Goal: Information Seeking & Learning: Learn about a topic

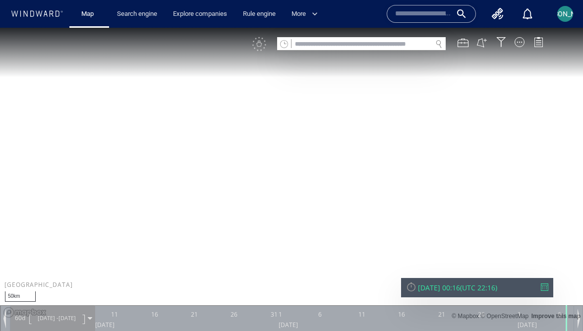
drag, startPoint x: 323, startPoint y: 132, endPoint x: 319, endPoint y: 66, distance: 66.1
click at [319, 66] on canvas "Map" at bounding box center [291, 175] width 583 height 294
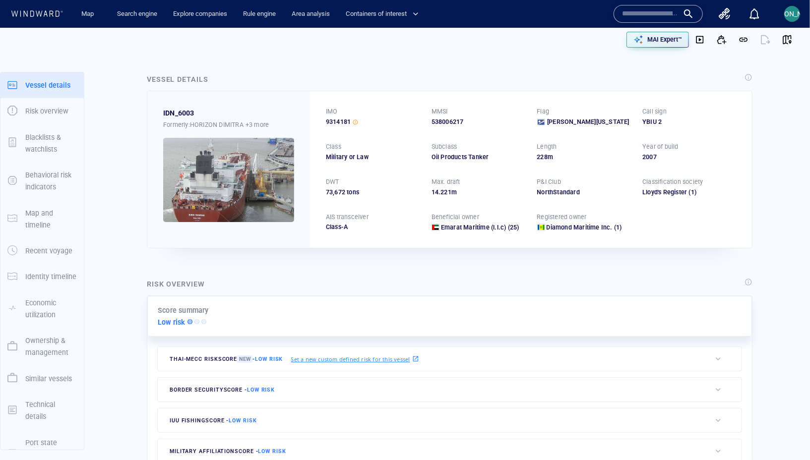
click at [263, 175] on img at bounding box center [228, 180] width 131 height 84
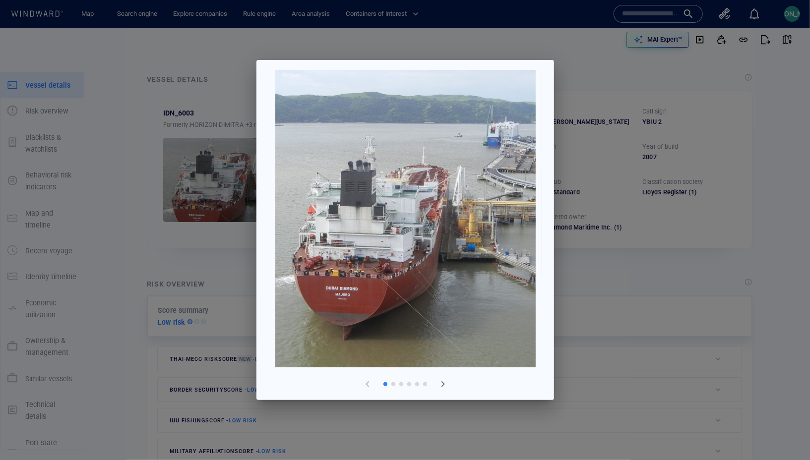
click at [446, 378] on span "button" at bounding box center [443, 384] width 12 height 12
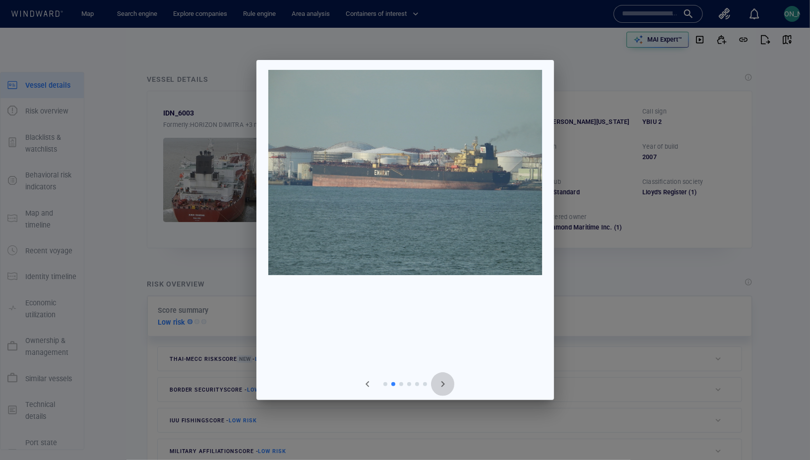
click at [445, 378] on span "button" at bounding box center [443, 384] width 12 height 12
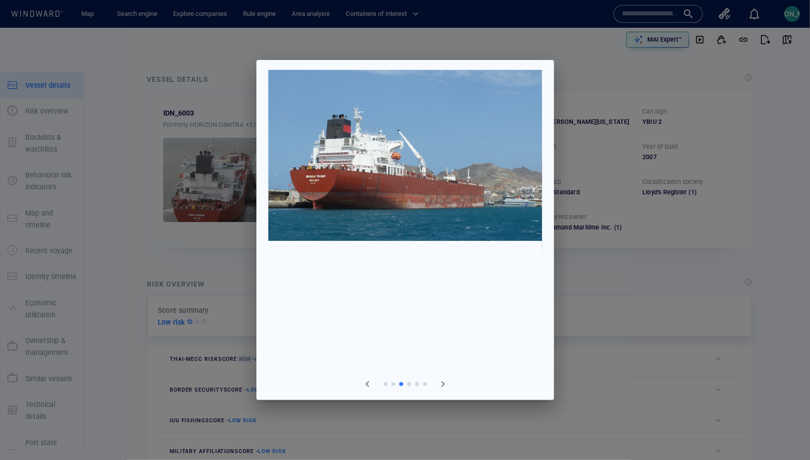
click at [445, 378] on span "button" at bounding box center [443, 384] width 12 height 12
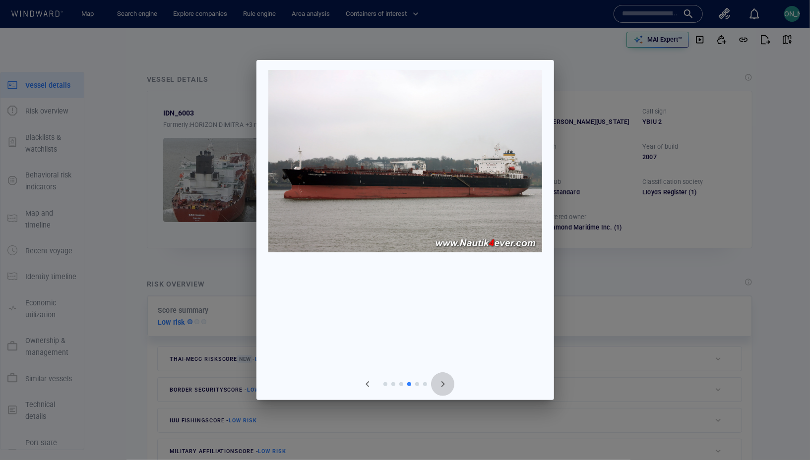
click at [445, 378] on span "button" at bounding box center [443, 384] width 12 height 12
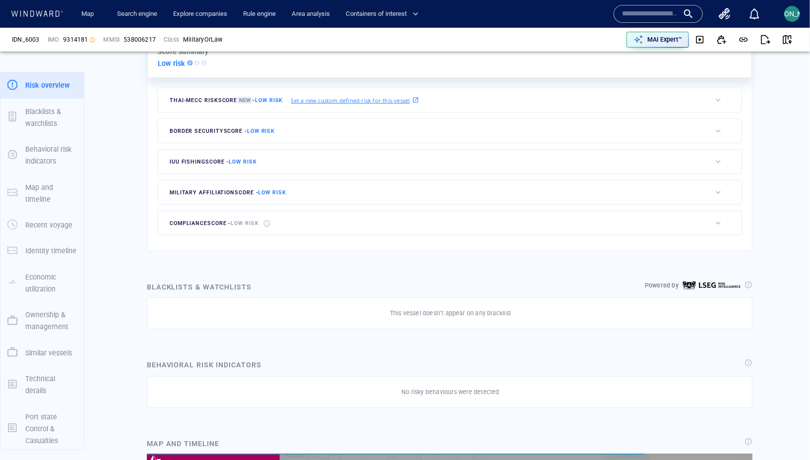
scroll to position [173029, 0]
click at [718, 99] on div "button" at bounding box center [718, 100] width 10 height 10
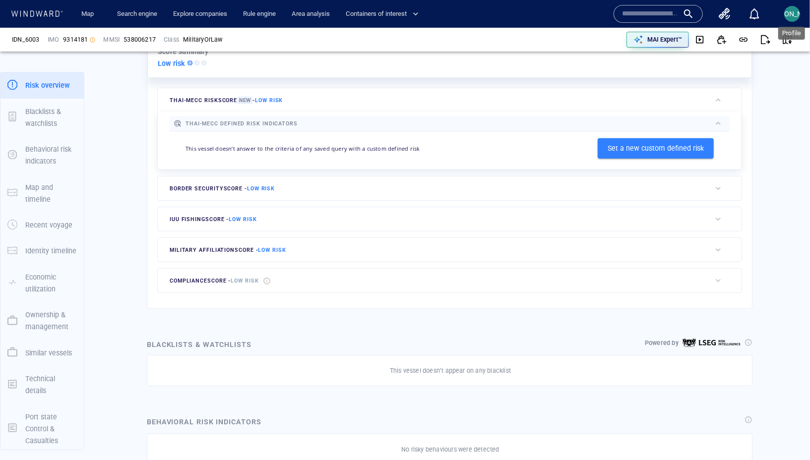
click at [790, 14] on span "[PERSON_NAME]" at bounding box center [792, 14] width 53 height 8
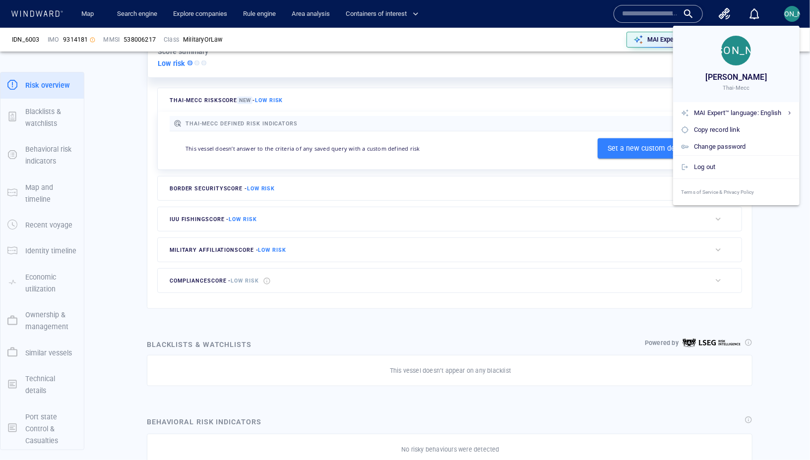
click at [790, 14] on div at bounding box center [405, 230] width 810 height 460
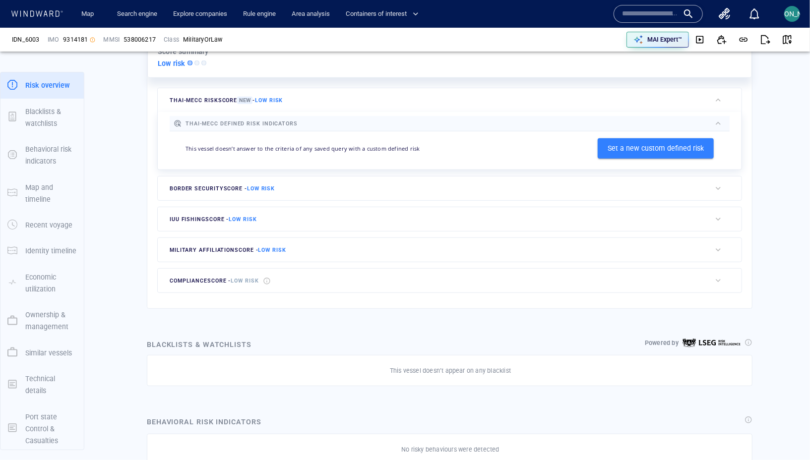
click at [716, 214] on div "button" at bounding box center [718, 219] width 10 height 10
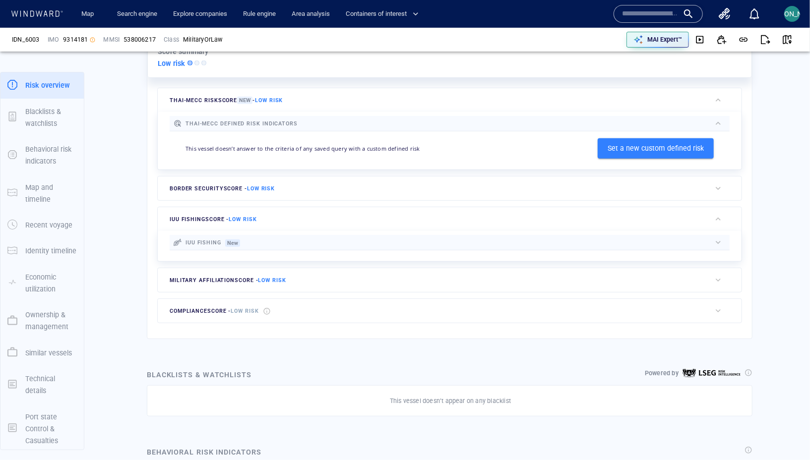
click at [727, 276] on div at bounding box center [726, 280] width 31 height 24
click at [720, 279] on div "button" at bounding box center [718, 280] width 10 height 10
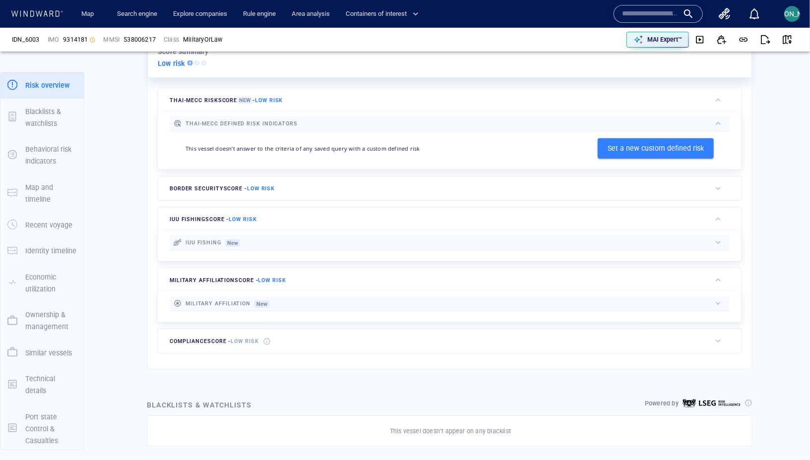
scroll to position [265, 0]
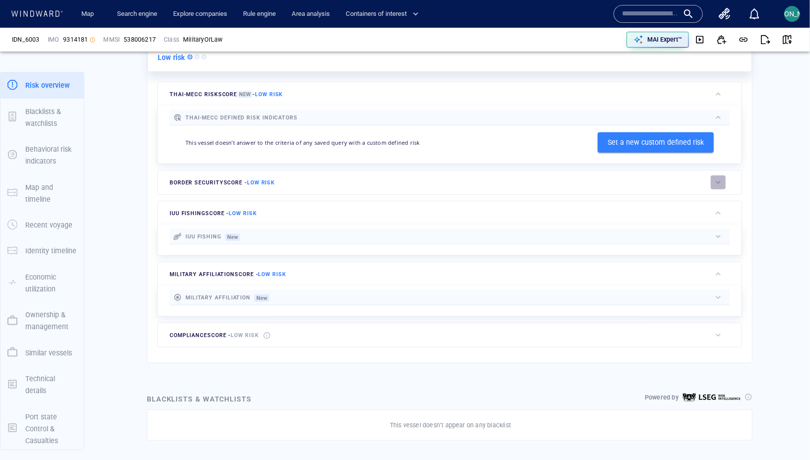
click at [713, 182] on button "button" at bounding box center [718, 183] width 15 height 14
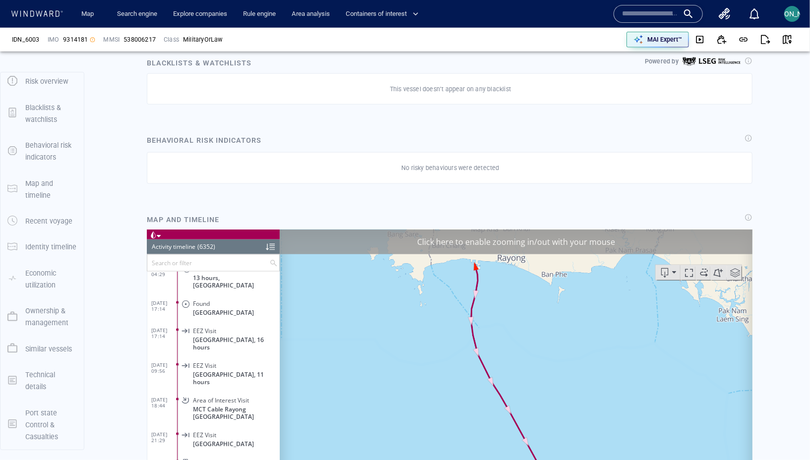
scroll to position [763, 0]
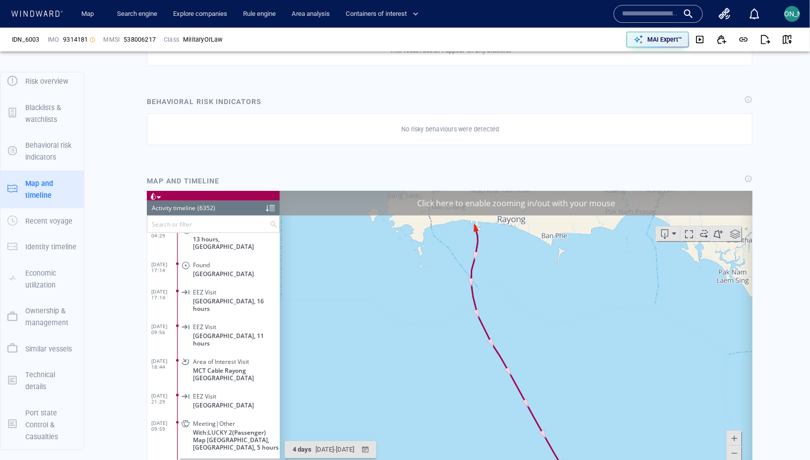
drag, startPoint x: 675, startPoint y: 196, endPoint x: 716, endPoint y: 214, distance: 44.9
click at [675, 196] on div "Click here to enable zooming in/out with your mouse" at bounding box center [515, 202] width 473 height 25
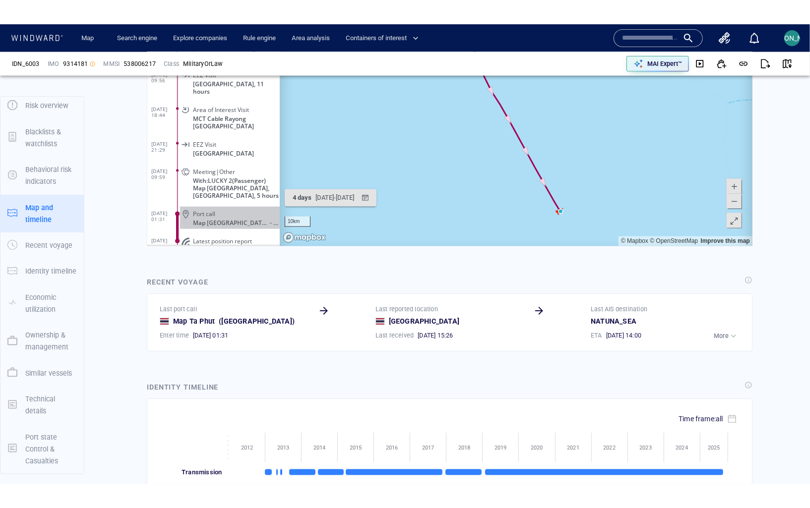
scroll to position [926, 0]
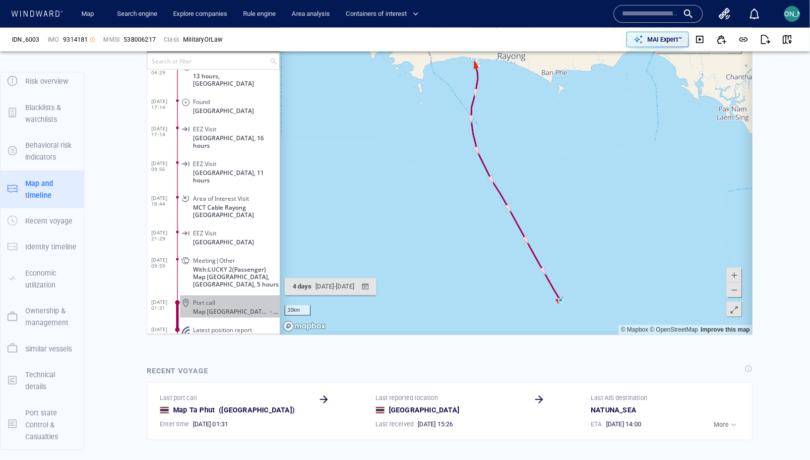
click at [738, 308] on span at bounding box center [734, 309] width 10 height 15
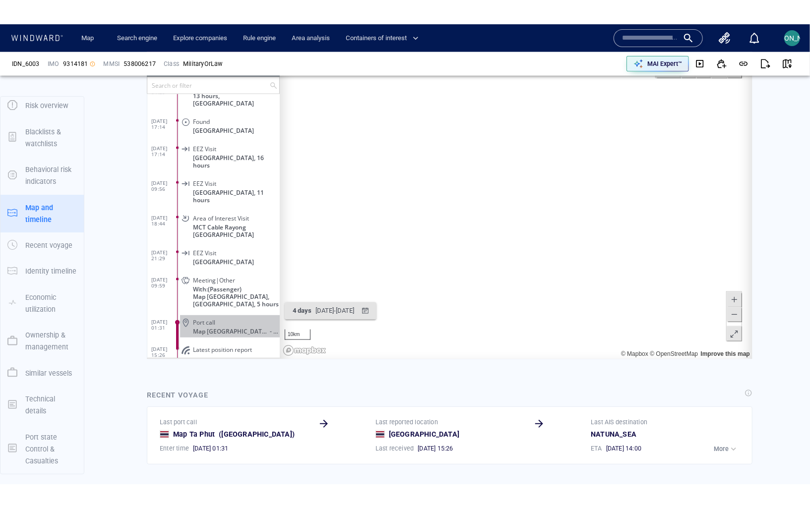
scroll to position [172846, 0]
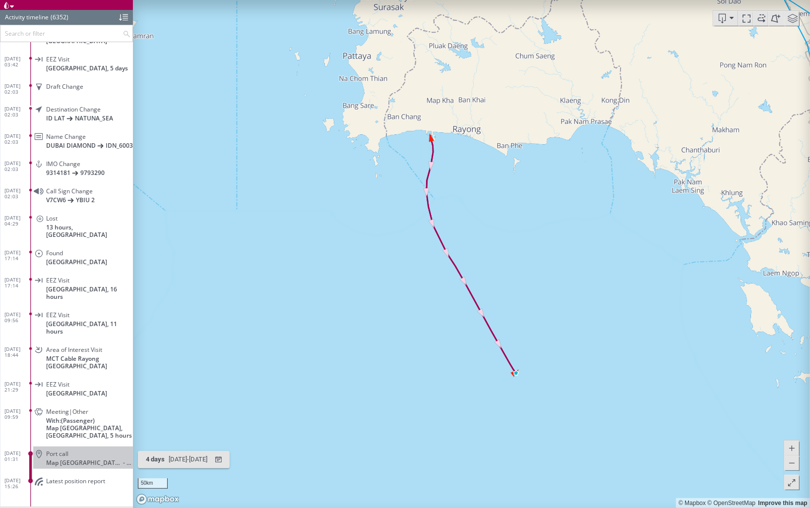
click at [609, 317] on canvas "Map" at bounding box center [471, 254] width 677 height 509
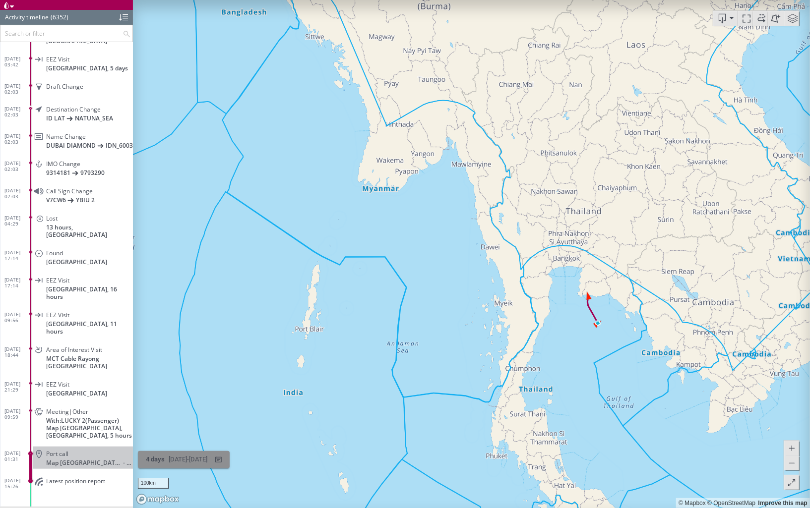
click at [192, 456] on div "05/10/2025 - 09/10/2025" at bounding box center [188, 459] width 43 height 15
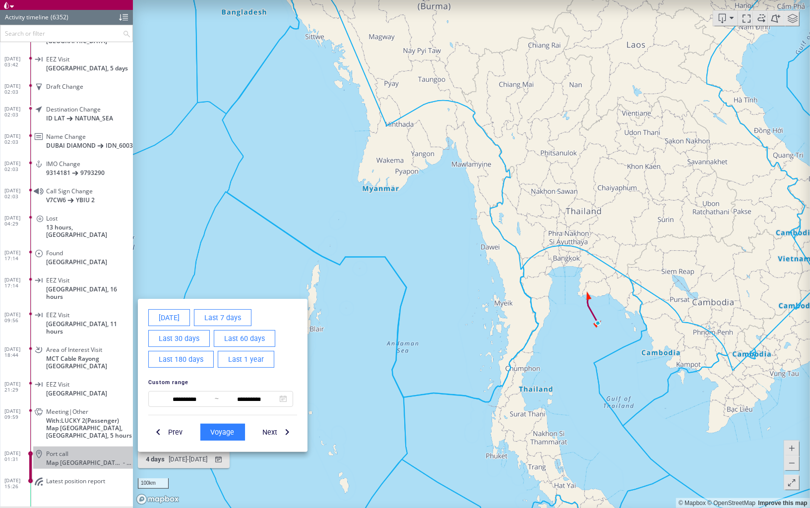
click at [251, 342] on span "Last 60 days" at bounding box center [244, 339] width 41 height 12
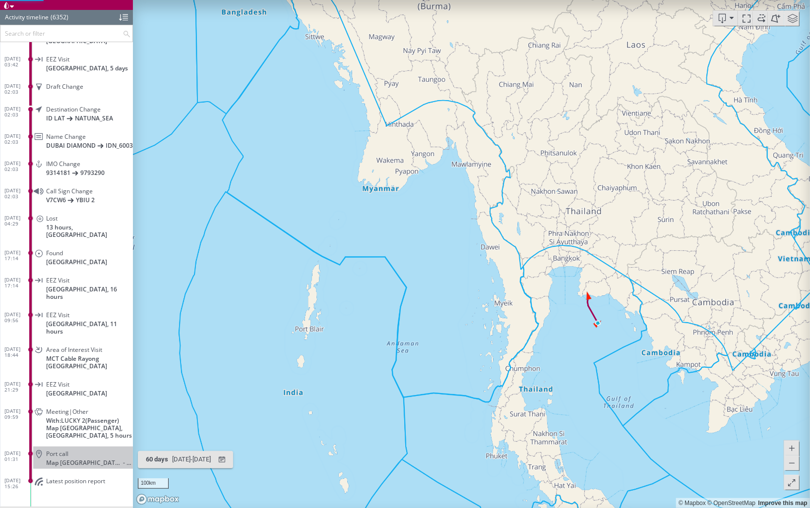
click at [322, 375] on canvas "Map" at bounding box center [471, 254] width 677 height 509
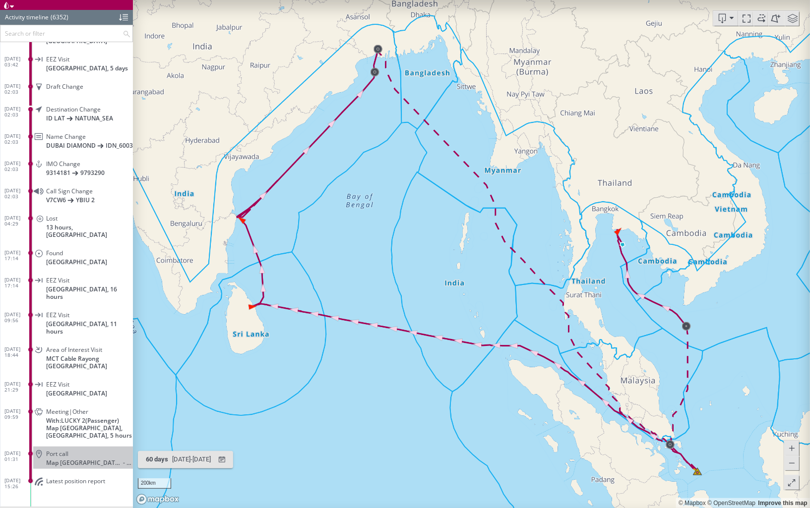
drag, startPoint x: 703, startPoint y: 443, endPoint x: 662, endPoint y: 381, distance: 74.4
click at [661, 380] on canvas "Map" at bounding box center [471, 254] width 677 height 509
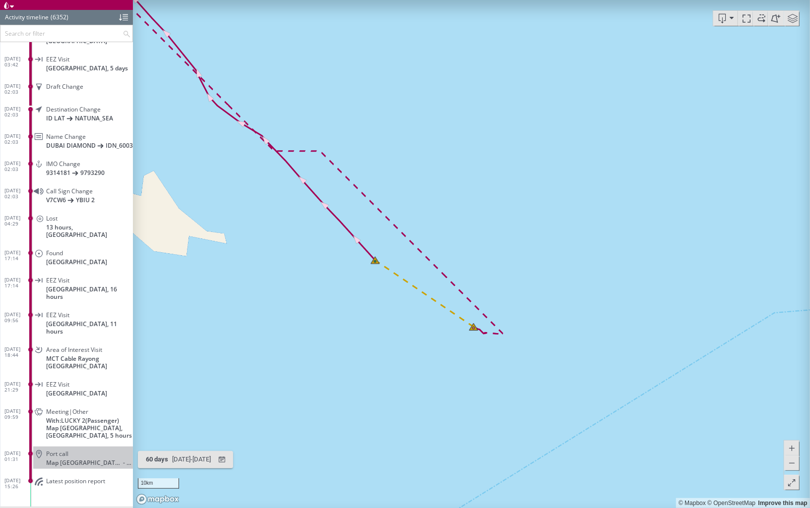
drag, startPoint x: 540, startPoint y: 433, endPoint x: 674, endPoint y: 245, distance: 231.1
click at [674, 244] on canvas "Map" at bounding box center [471, 254] width 677 height 509
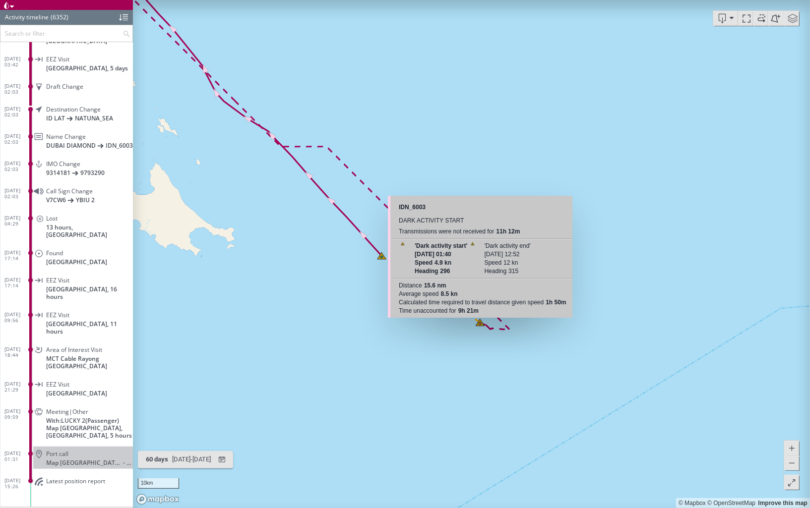
click at [483, 322] on canvas "Map" at bounding box center [471, 254] width 677 height 509
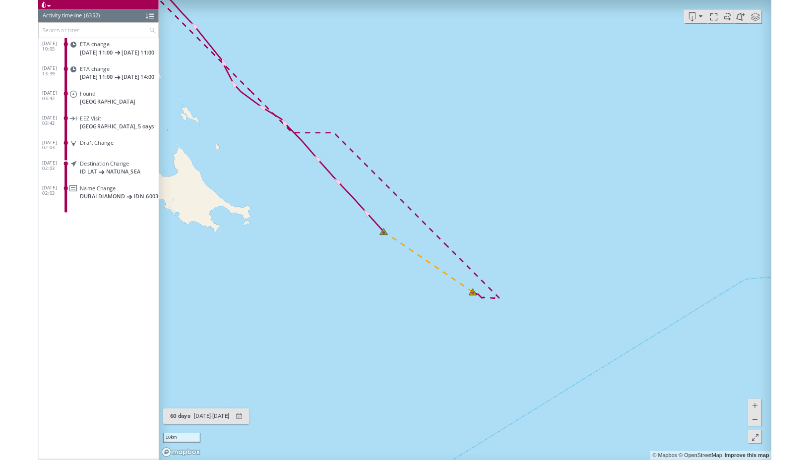
scroll to position [172389, 0]
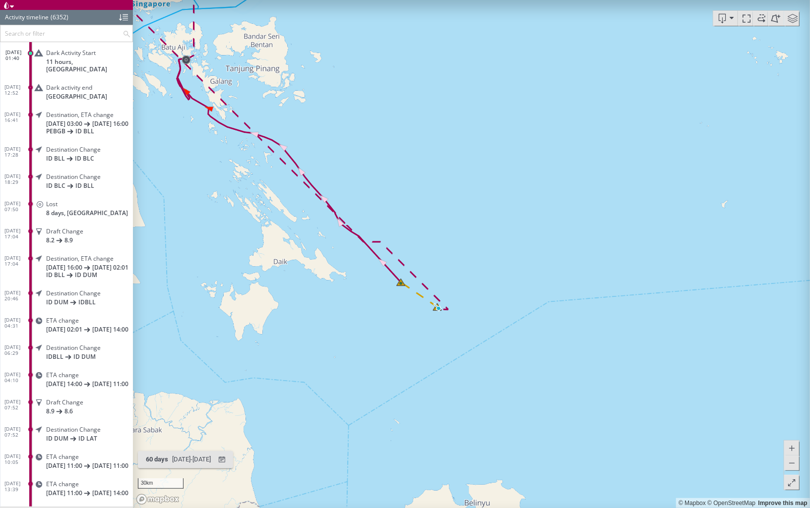
drag, startPoint x: 423, startPoint y: 151, endPoint x: 576, endPoint y: 344, distance: 246.0
click at [576, 344] on canvas "Map" at bounding box center [471, 254] width 677 height 509
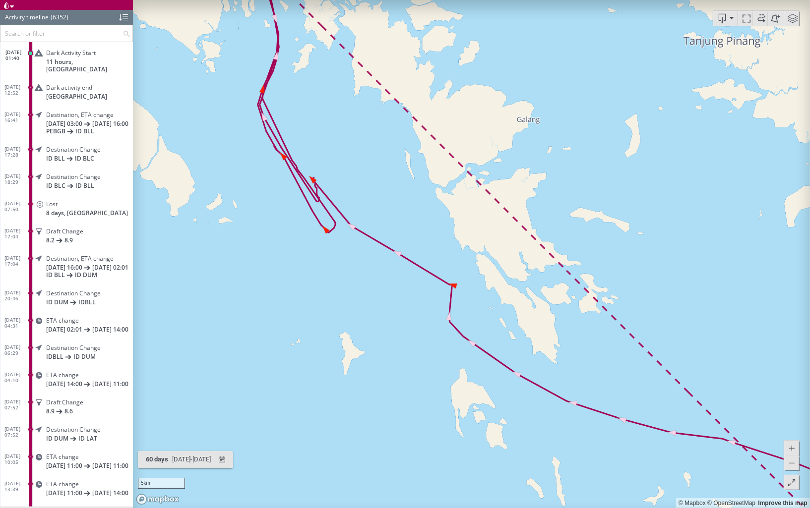
drag, startPoint x: 330, startPoint y: 135, endPoint x: 404, endPoint y: 296, distance: 176.6
click at [404, 296] on canvas "Map" at bounding box center [471, 254] width 677 height 509
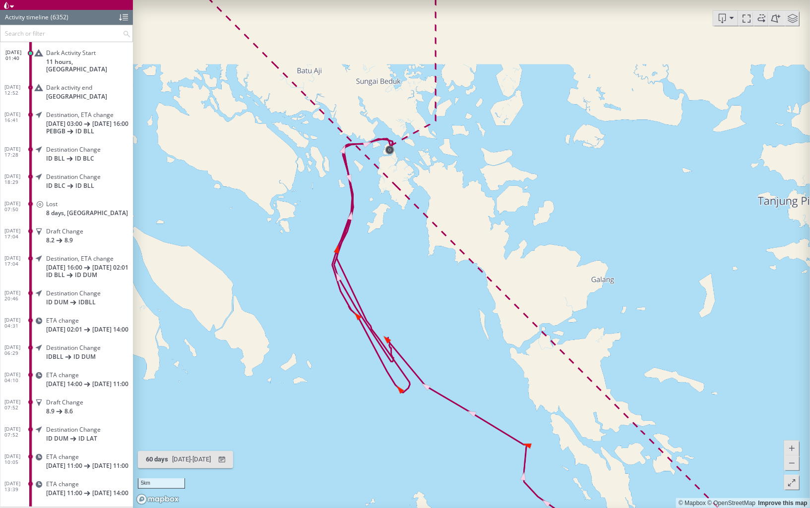
drag, startPoint x: 396, startPoint y: 241, endPoint x: 396, endPoint y: 304, distance: 62.5
click at [396, 304] on canvas "Map" at bounding box center [471, 254] width 677 height 509
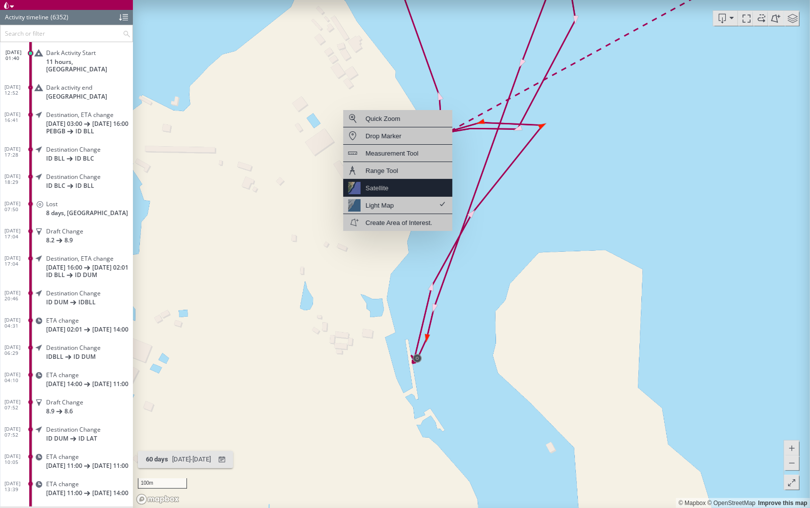
click at [389, 186] on div "Satellite" at bounding box center [397, 188] width 109 height 17
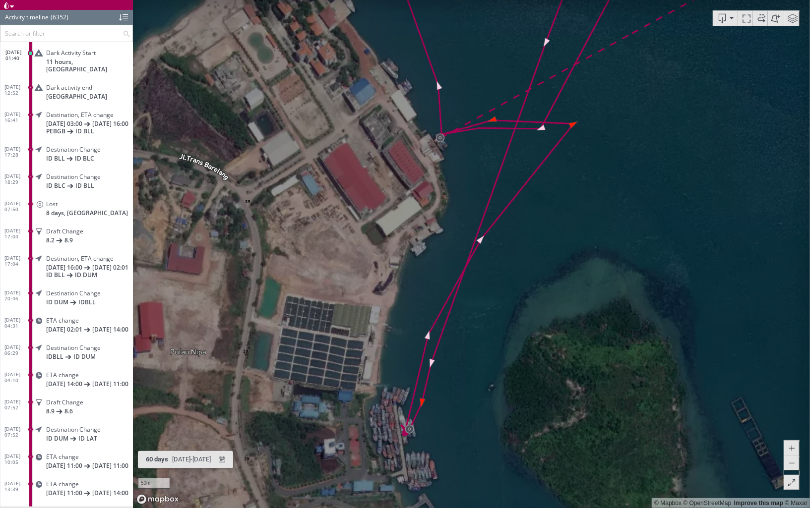
drag, startPoint x: 409, startPoint y: 298, endPoint x: 420, endPoint y: 200, distance: 98.8
click at [420, 200] on canvas "Map" at bounding box center [471, 254] width 677 height 509
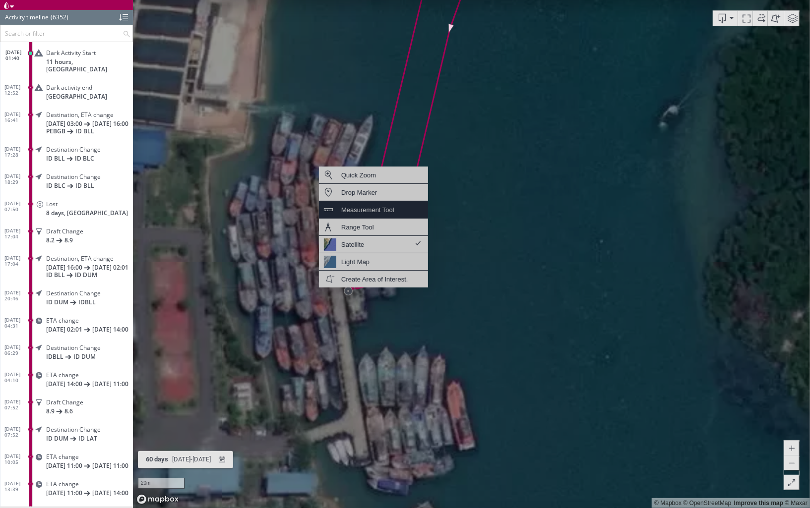
click at [373, 214] on div "Measurement Tool" at bounding box center [367, 210] width 53 height 12
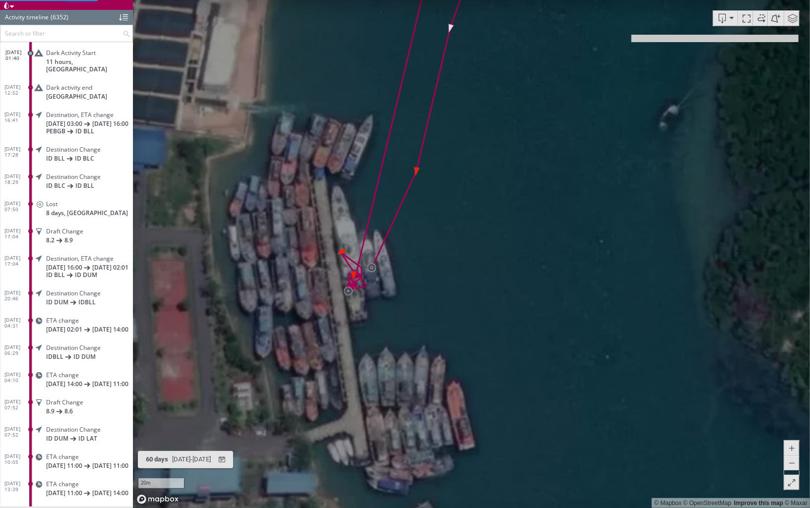
click at [359, 319] on canvas "Map" at bounding box center [471, 254] width 677 height 509
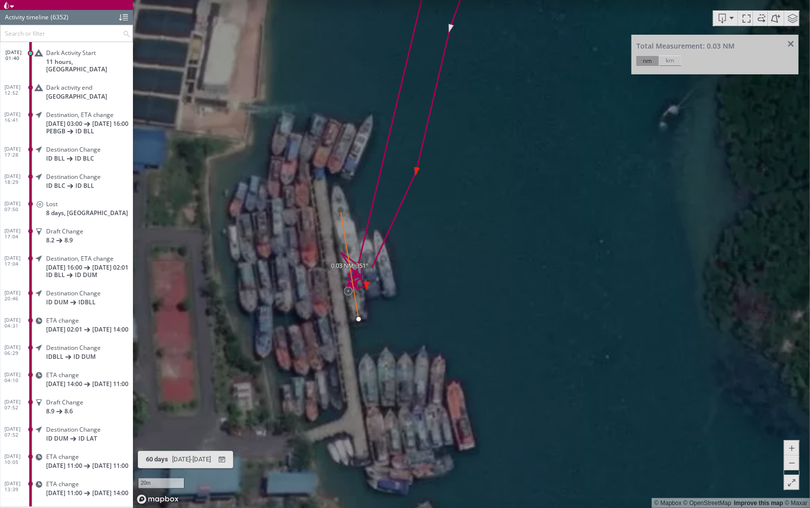
click at [336, 186] on canvas "Map" at bounding box center [471, 254] width 677 height 509
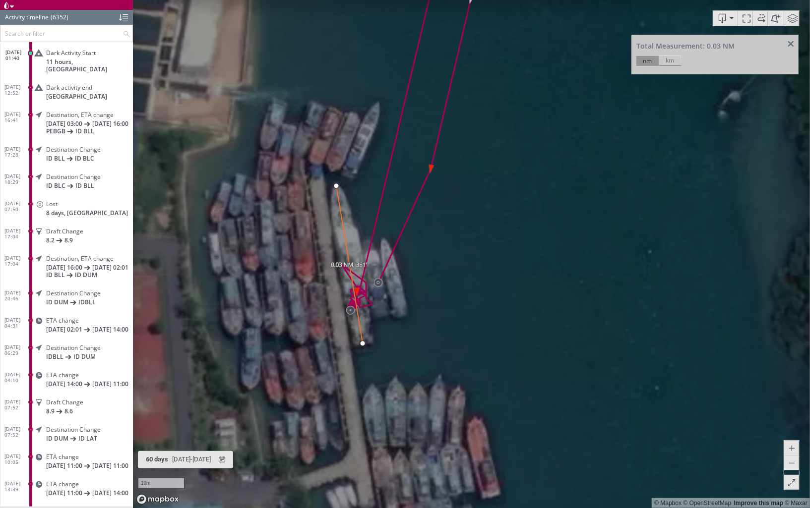
click at [669, 61] on div "km" at bounding box center [670, 61] width 22 height 10
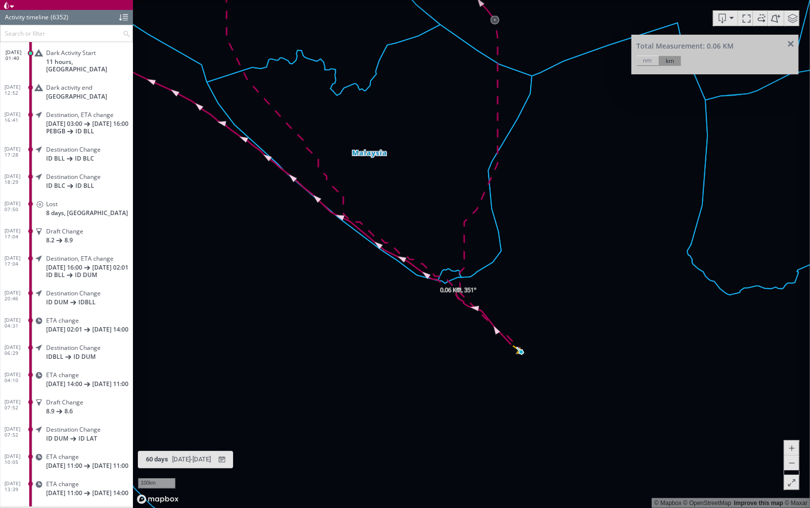
drag, startPoint x: 451, startPoint y: 215, endPoint x: 468, endPoint y: 266, distance: 53.6
click at [468, 266] on canvas "Map" at bounding box center [471, 254] width 677 height 509
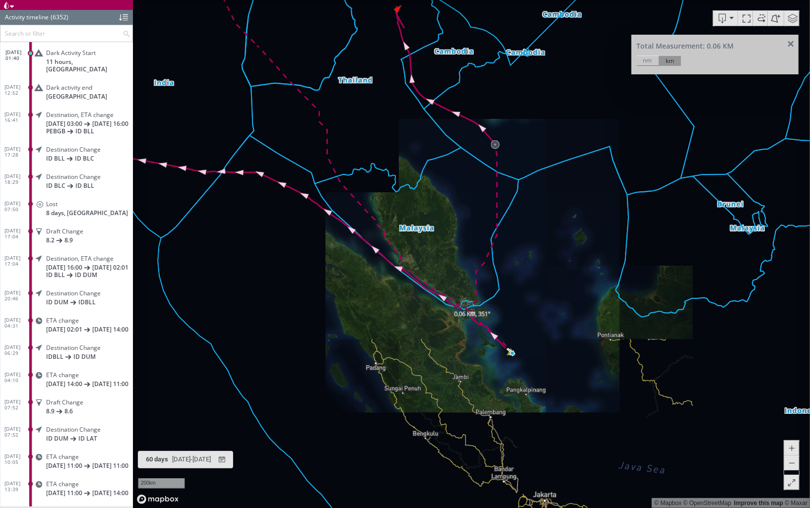
drag, startPoint x: 455, startPoint y: 215, endPoint x: 477, endPoint y: 279, distance: 67.8
click at [477, 279] on canvas "Map" at bounding box center [471, 254] width 677 height 509
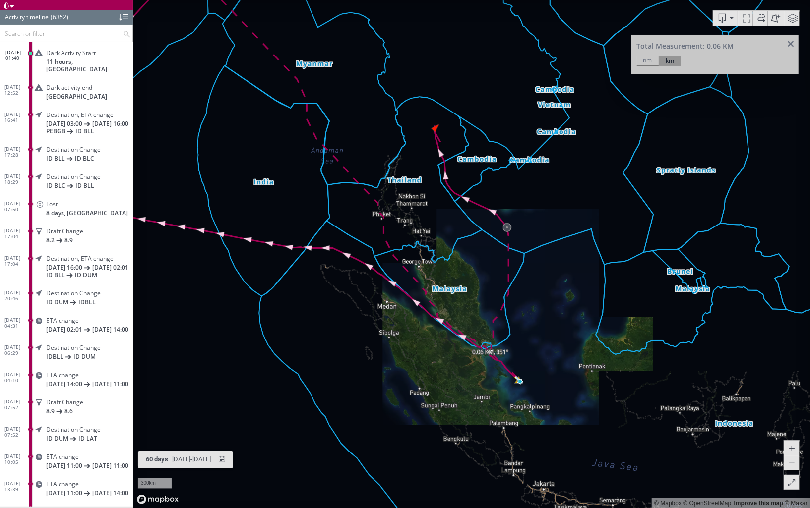
drag, startPoint x: 471, startPoint y: 254, endPoint x: 479, endPoint y: 262, distance: 11.2
click at [479, 262] on canvas "Map" at bounding box center [471, 254] width 677 height 509
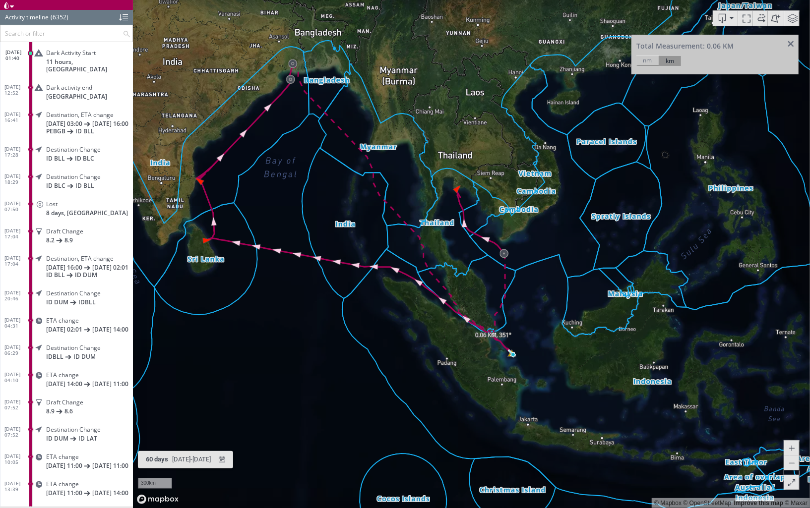
drag, startPoint x: 397, startPoint y: 168, endPoint x: 408, endPoint y: 180, distance: 15.8
click at [408, 180] on canvas "Map" at bounding box center [471, 254] width 677 height 509
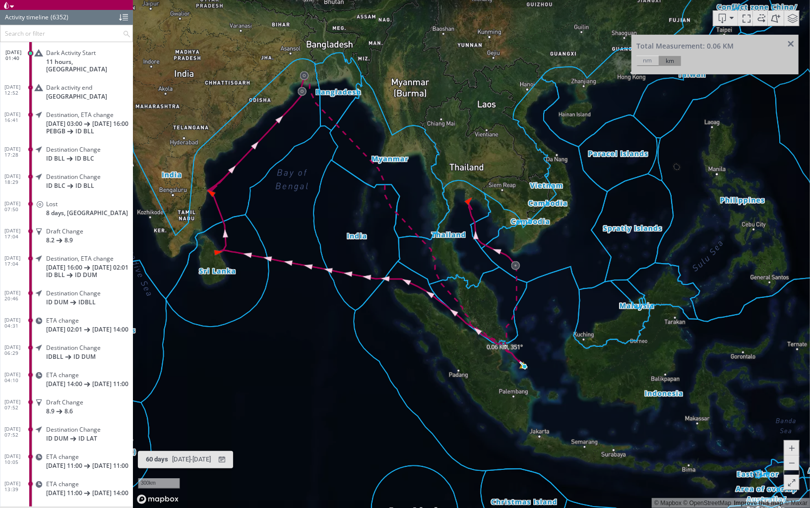
drag, startPoint x: 408, startPoint y: 180, endPoint x: 429, endPoint y: 194, distance: 26.0
click at [429, 194] on canvas "Map" at bounding box center [471, 254] width 677 height 509
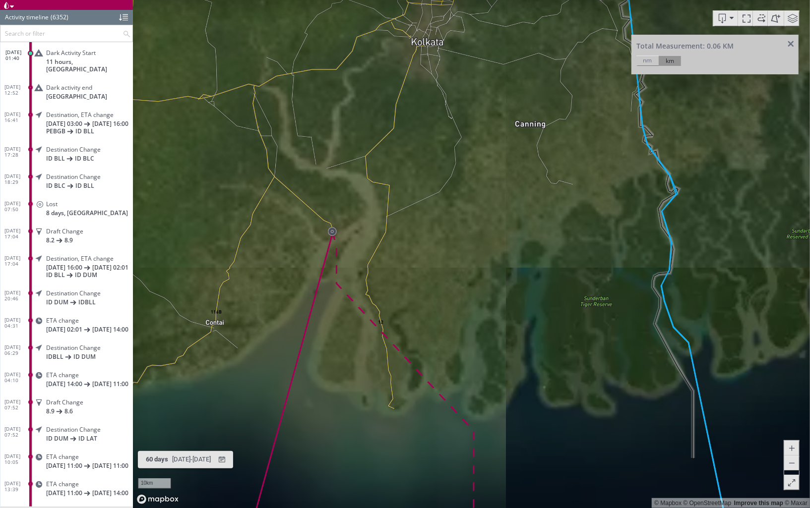
drag, startPoint x: 308, startPoint y: 67, endPoint x: 281, endPoint y: 313, distance: 248.0
click at [281, 313] on canvas "Map" at bounding box center [471, 254] width 677 height 509
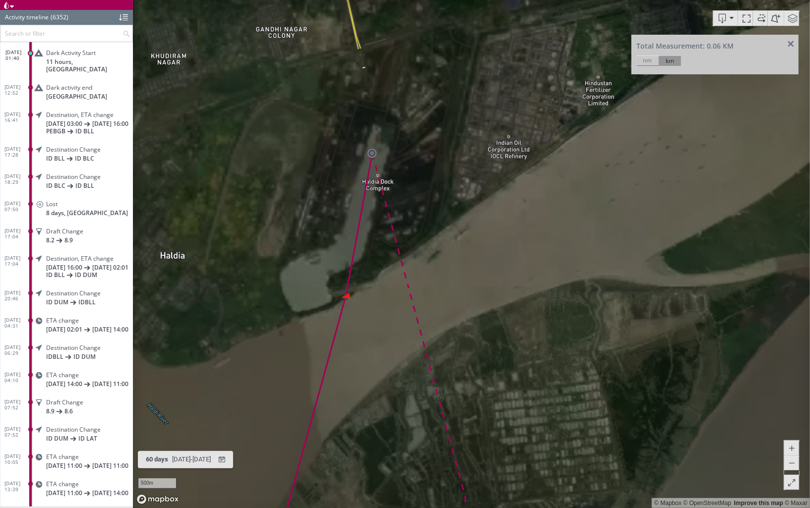
drag, startPoint x: 256, startPoint y: 134, endPoint x: 322, endPoint y: 201, distance: 93.6
click at [322, 201] on canvas "Map" at bounding box center [471, 254] width 677 height 509
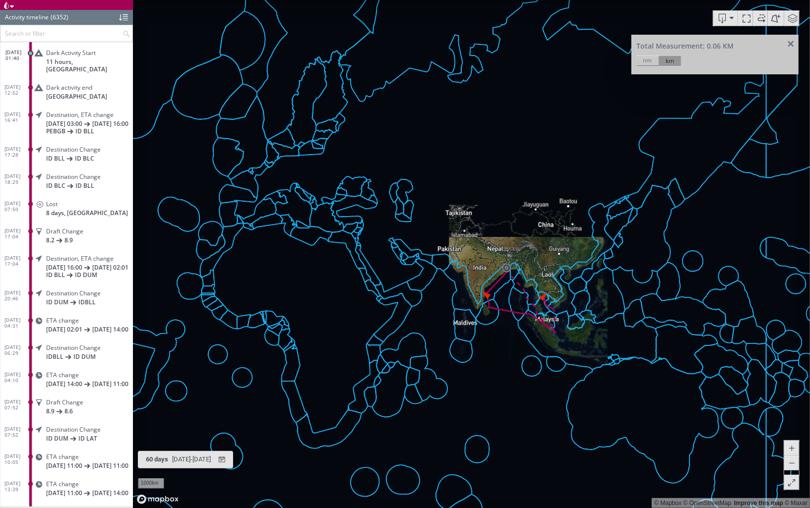
drag, startPoint x: 535, startPoint y: 277, endPoint x: 452, endPoint y: 242, distance: 89.3
click at [451, 242] on canvas "Map" at bounding box center [471, 254] width 677 height 509
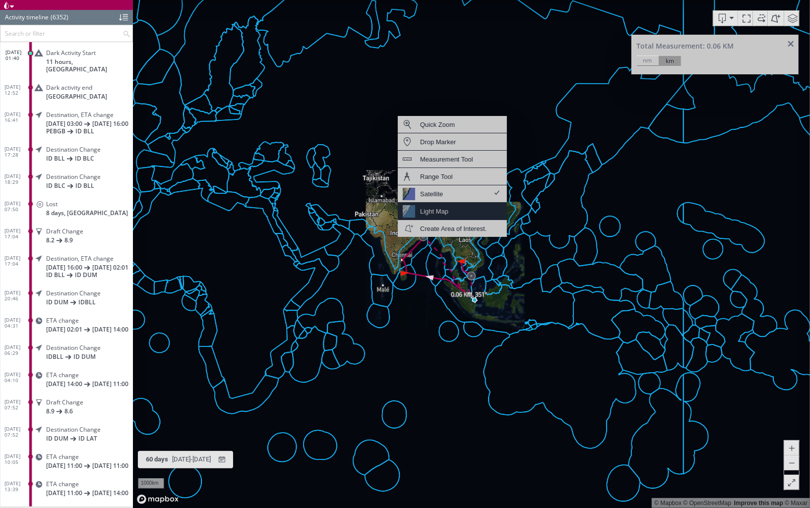
click at [456, 210] on div "Light Map" at bounding box center [452, 211] width 109 height 17
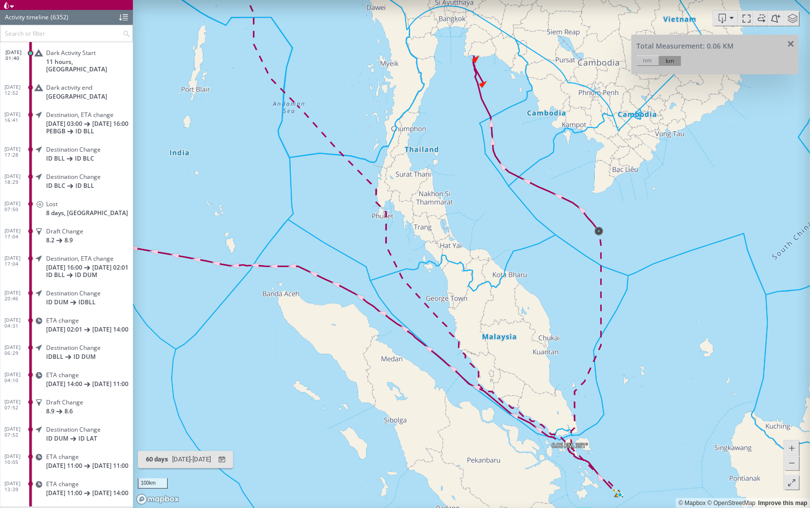
drag, startPoint x: 478, startPoint y: 207, endPoint x: 495, endPoint y: 190, distance: 23.9
click at [495, 190] on canvas "Map" at bounding box center [471, 254] width 677 height 509
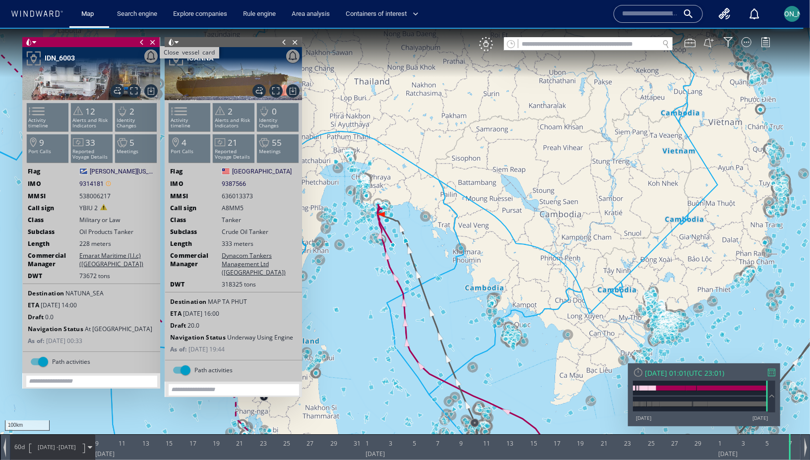
click at [155, 42] on span "Close vessel card" at bounding box center [152, 42] width 11 height 10
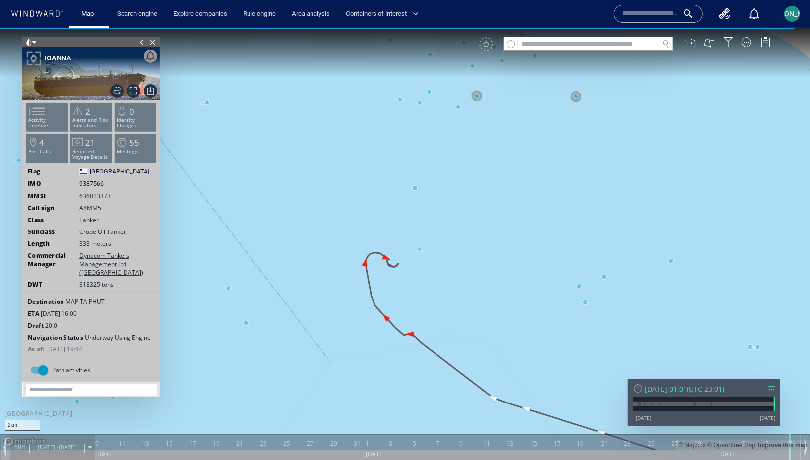
click at [338, 329] on canvas "Map" at bounding box center [405, 238] width 810 height 423
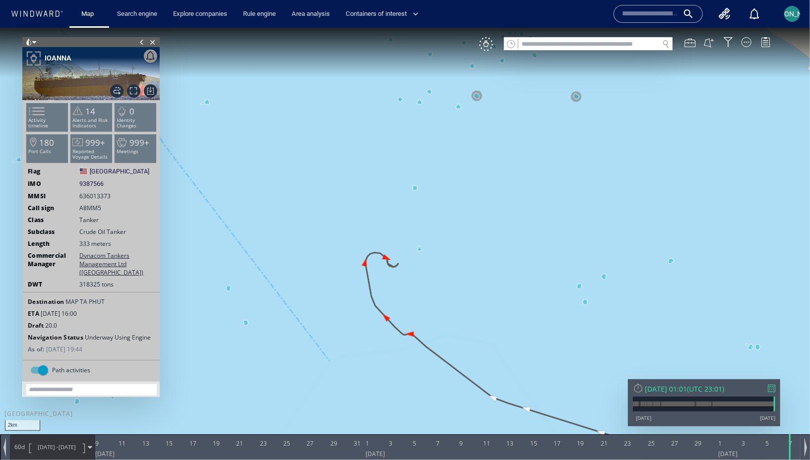
click at [797, 13] on div "[PERSON_NAME]" at bounding box center [792, 14] width 16 height 16
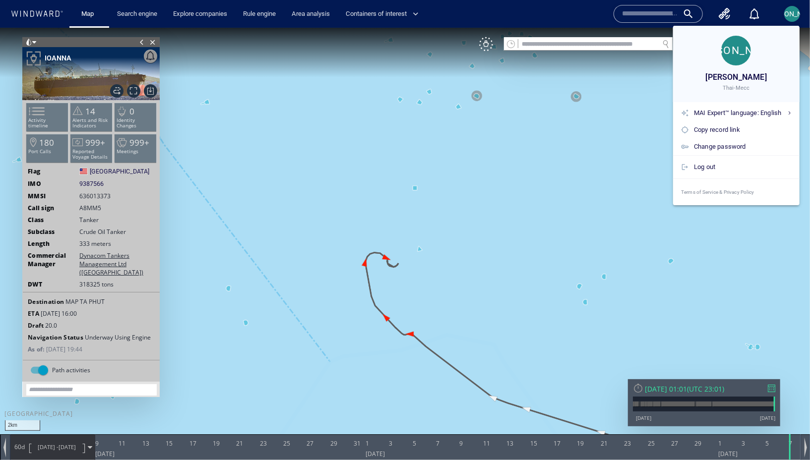
click at [613, 113] on div at bounding box center [405, 230] width 810 height 460
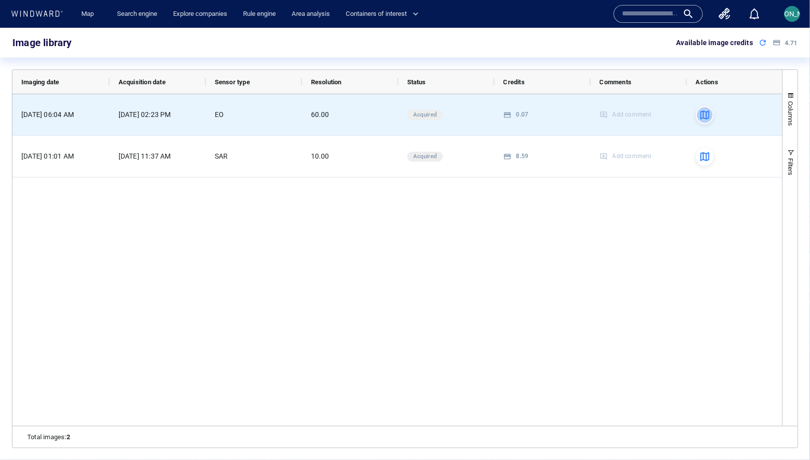
click at [710, 116] on button "button" at bounding box center [705, 115] width 18 height 18
